Goal: Find specific page/section: Find specific page/section

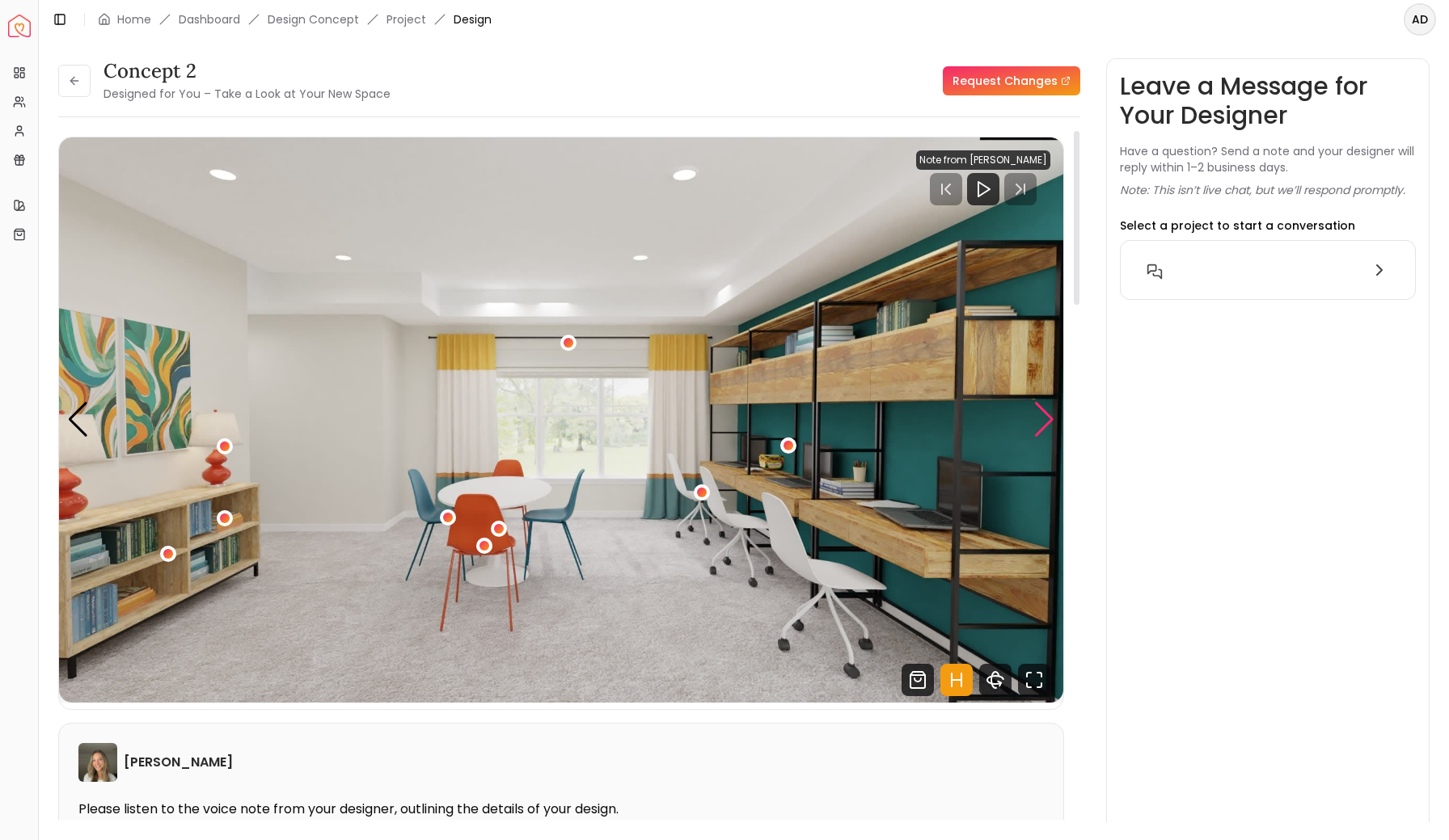
click at [1042, 423] on div "Next slide" at bounding box center [1044, 420] width 22 height 36
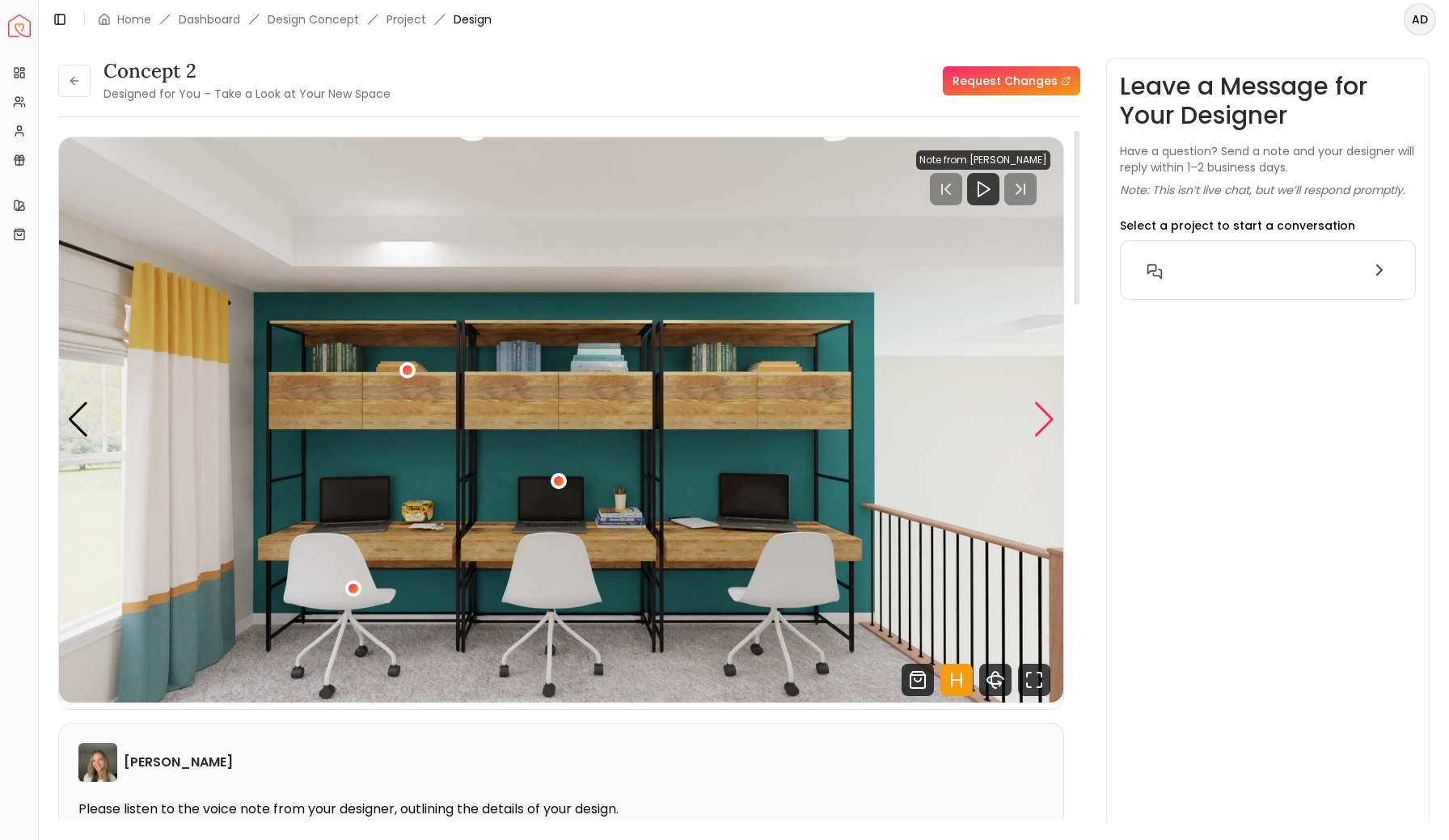
click at [1041, 423] on div "Next slide" at bounding box center [1044, 420] width 22 height 36
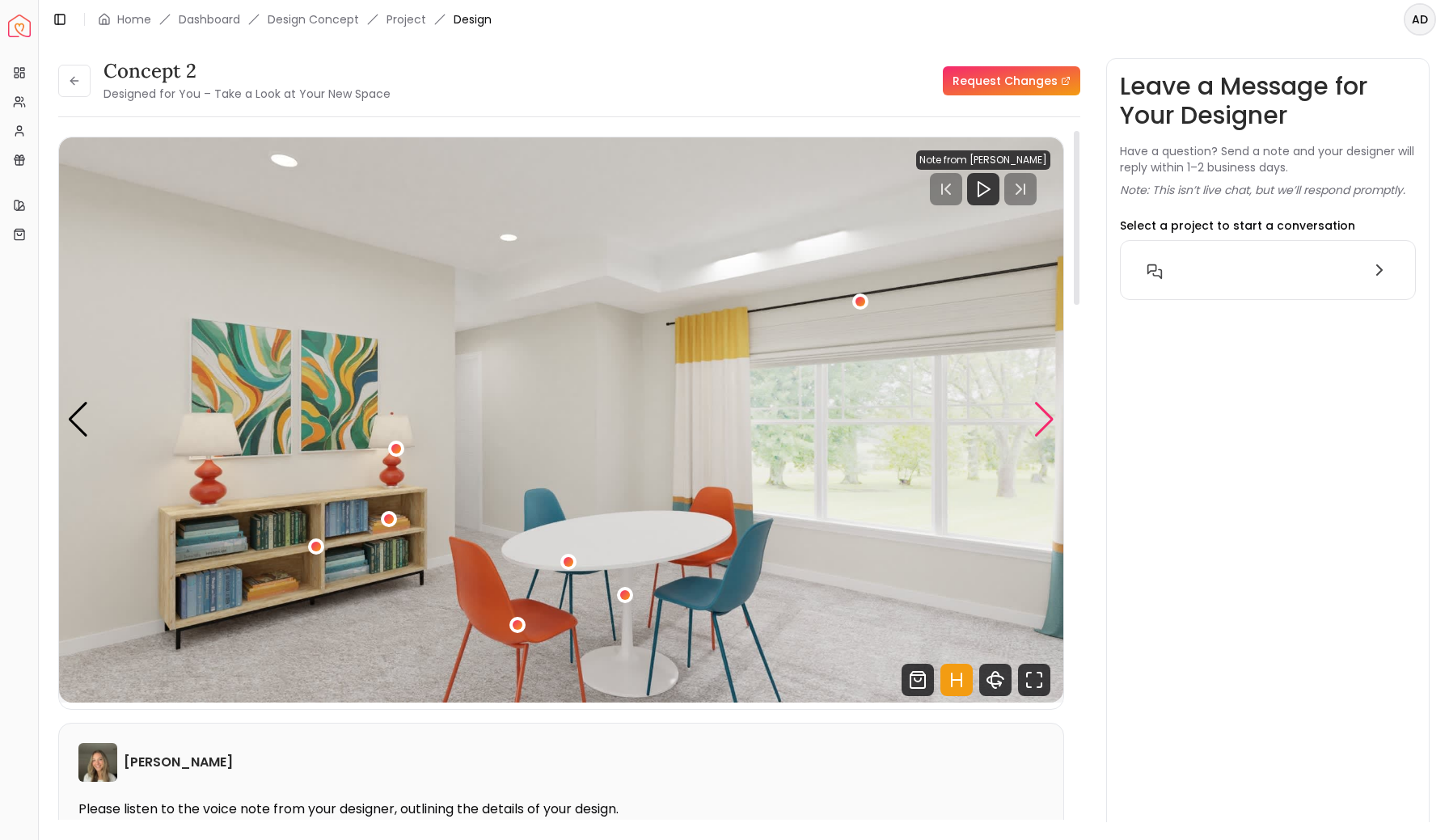
click at [1041, 423] on div "Next slide" at bounding box center [1044, 420] width 22 height 36
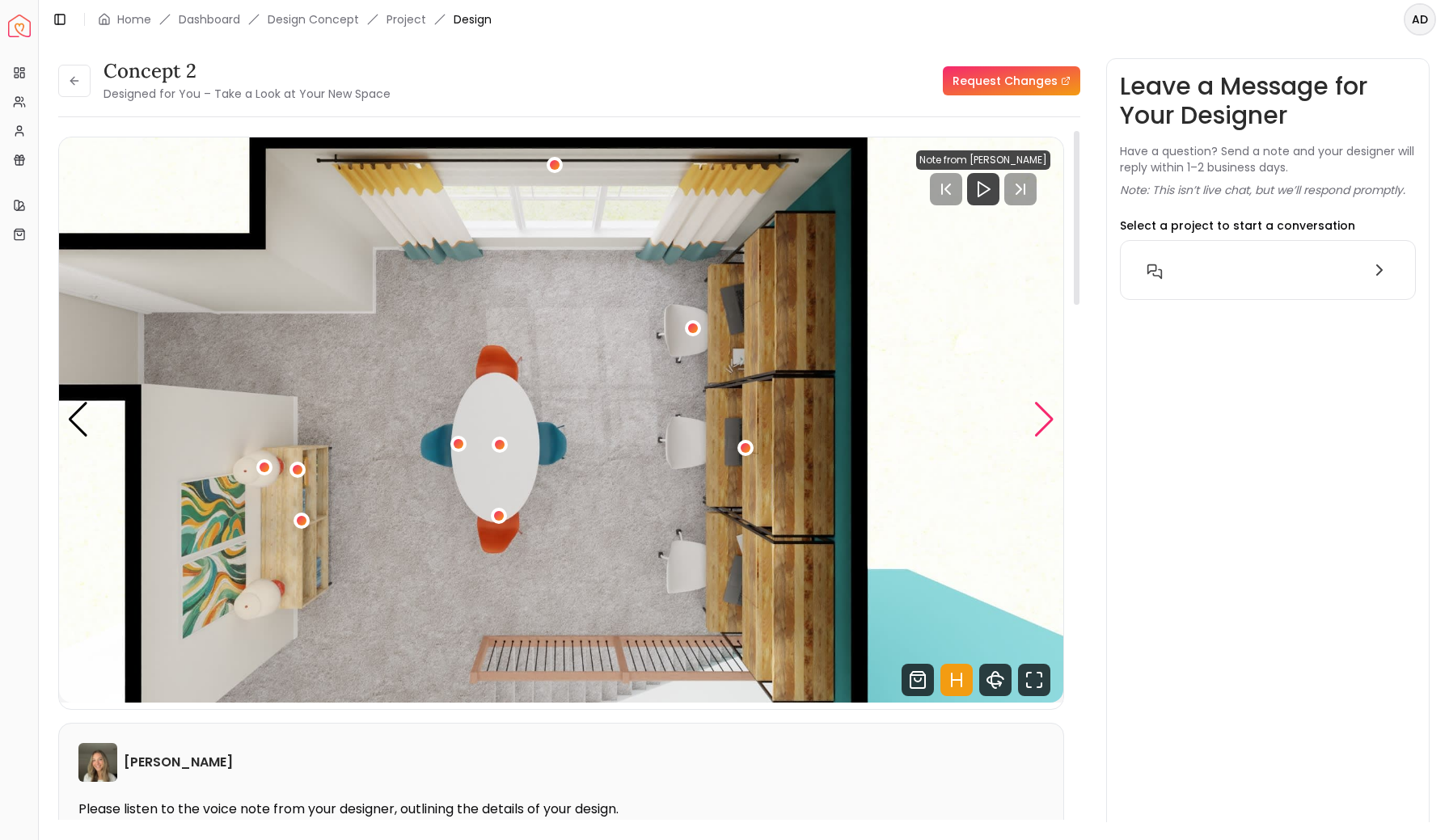
click at [1041, 423] on div "Next slide" at bounding box center [1044, 420] width 22 height 36
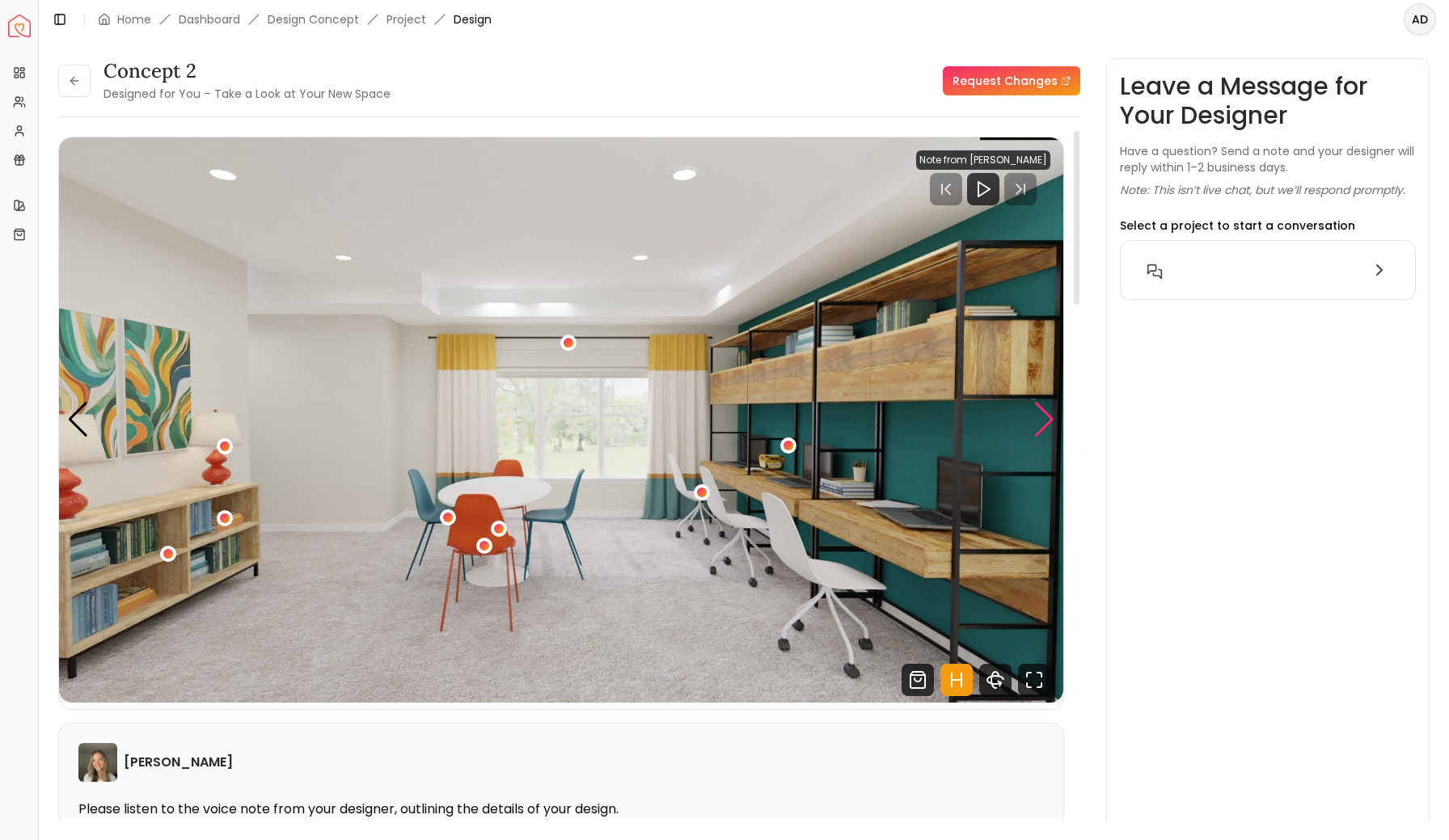
click at [1041, 423] on div "Next slide" at bounding box center [1044, 420] width 22 height 36
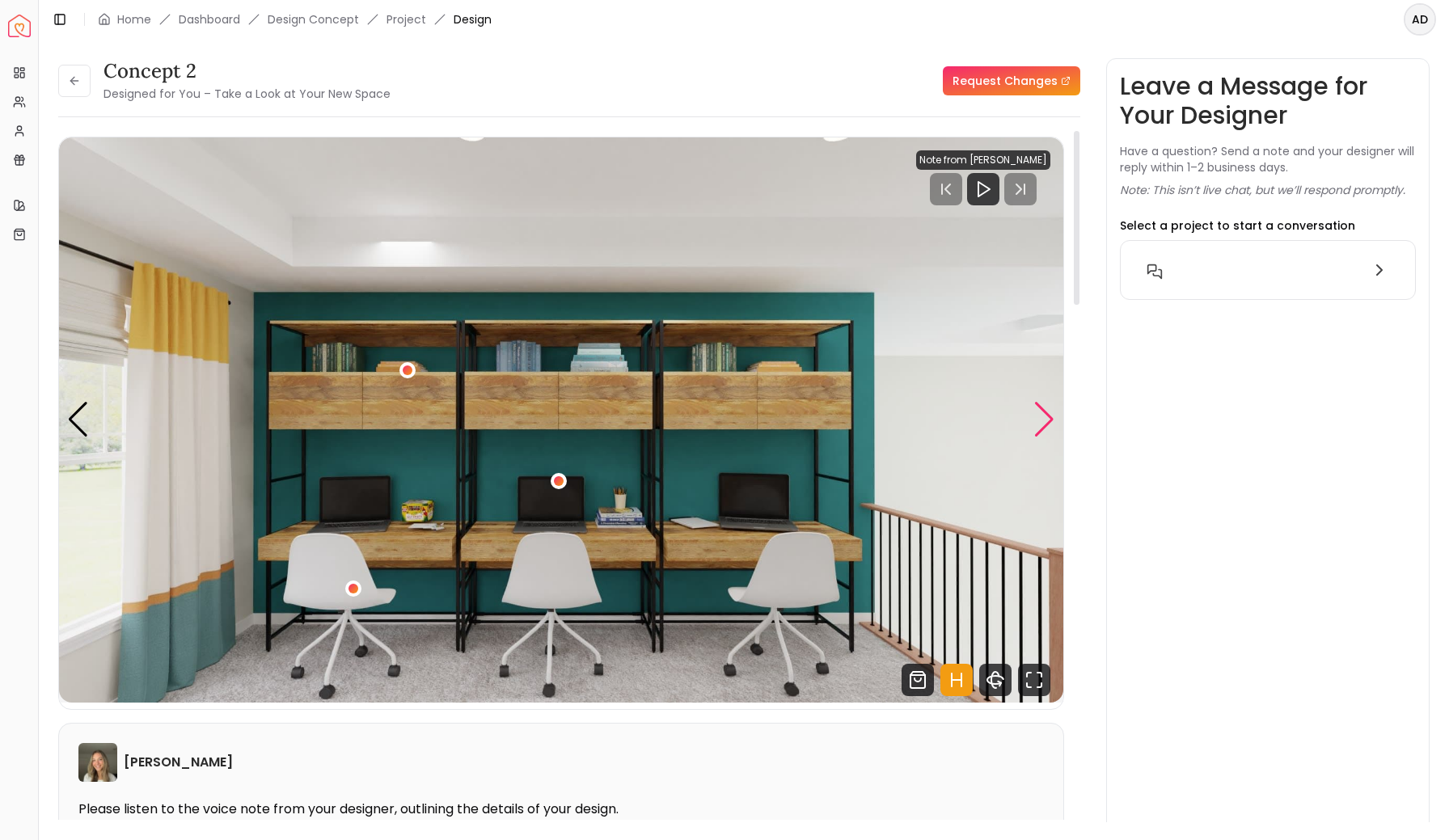
click at [1041, 423] on div "Next slide" at bounding box center [1044, 420] width 22 height 36
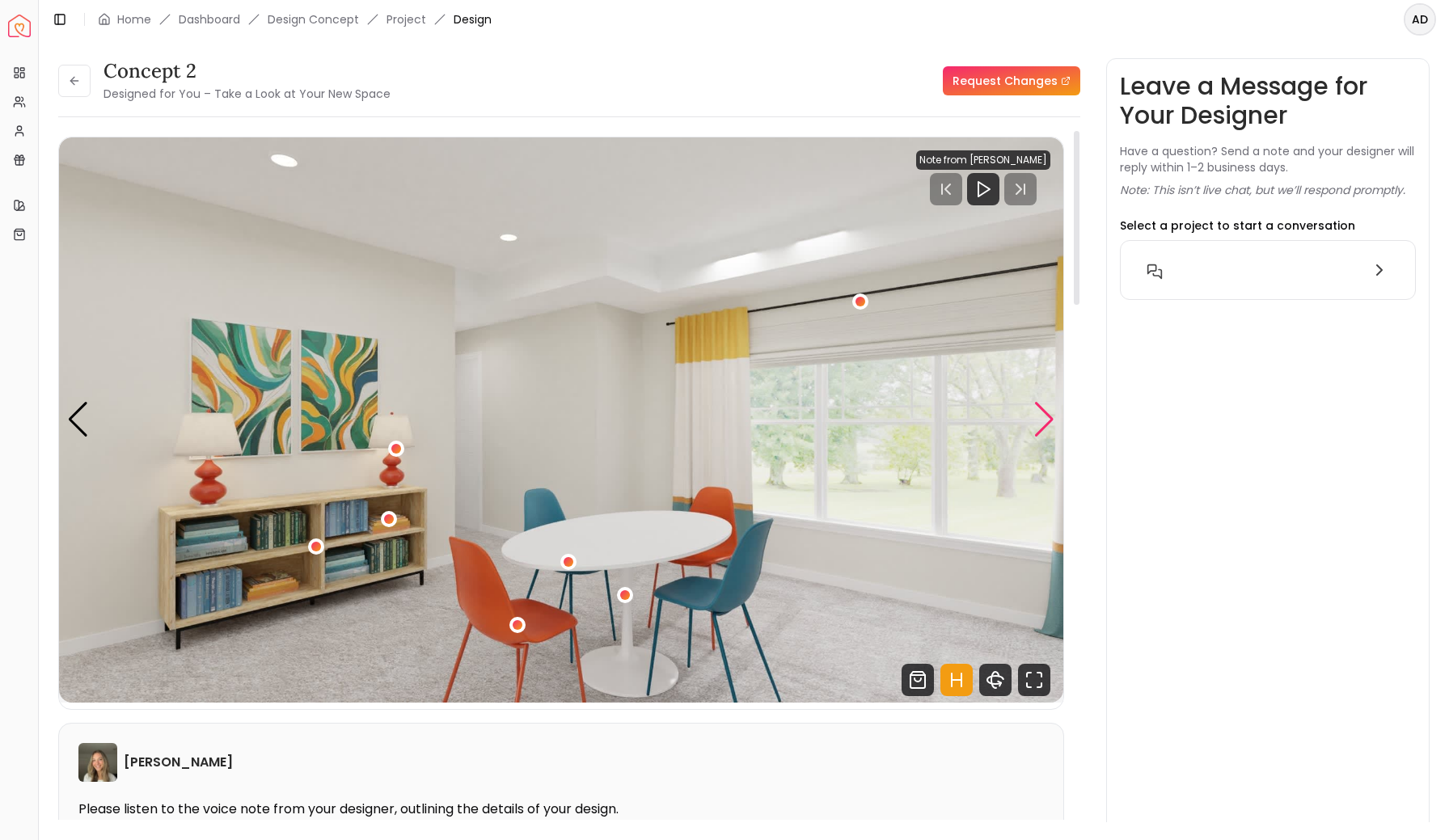
click at [1041, 423] on div "Next slide" at bounding box center [1044, 420] width 22 height 36
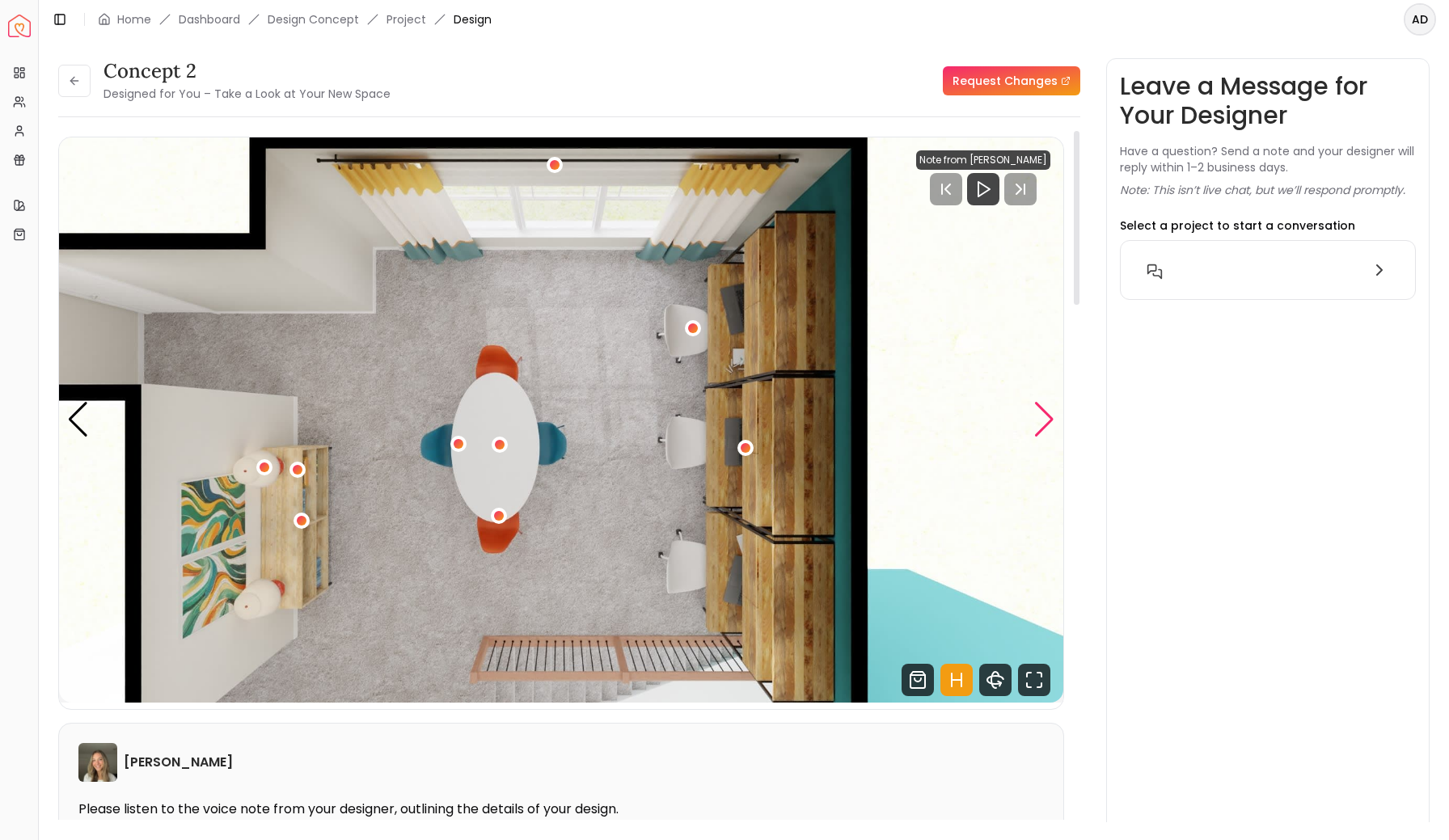
click at [1041, 423] on div "Next slide" at bounding box center [1044, 420] width 22 height 36
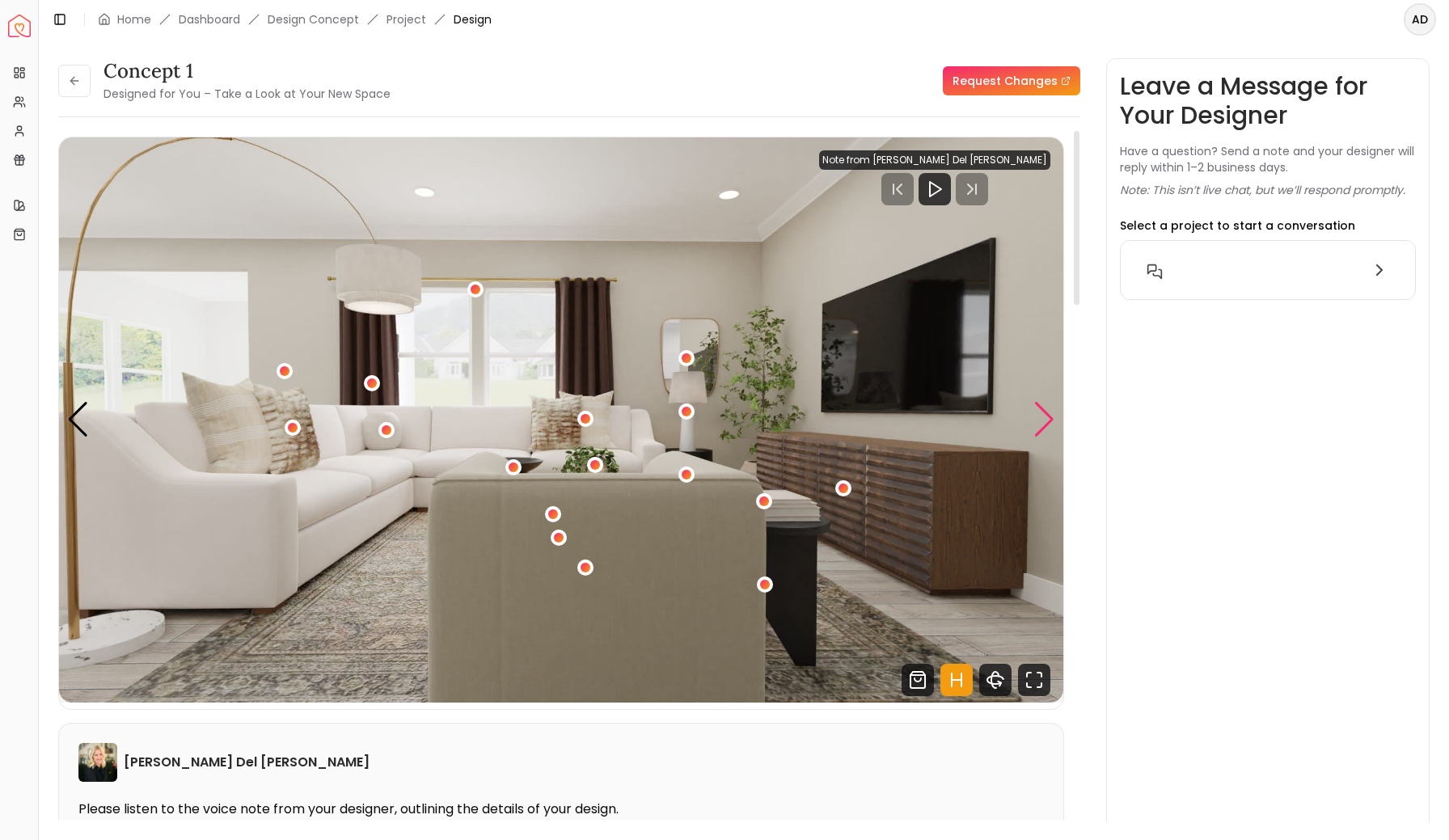
click at [1045, 417] on div "Next slide" at bounding box center [1044, 420] width 22 height 36
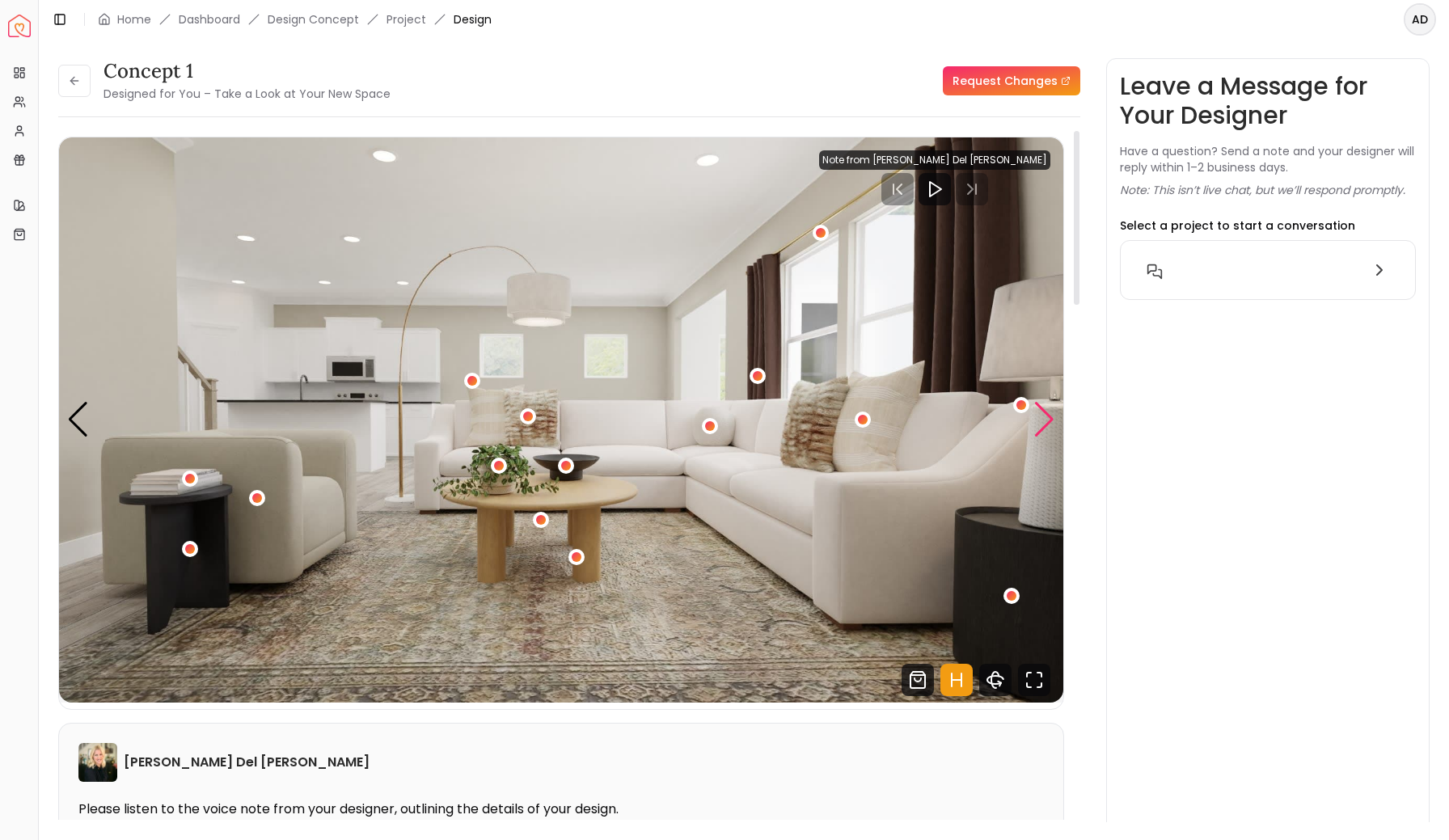
click at [1045, 417] on div "Next slide" at bounding box center [1044, 420] width 22 height 36
